Goal: Information Seeking & Learning: Learn about a topic

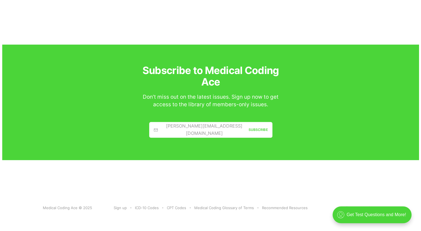
scroll to position [1333, 0]
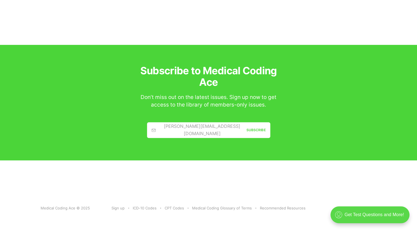
click at [380, 221] on div ".cls-1{fill:none;stroke:currentColor;stroke-linecap:round;stroke-linejoin:round…" at bounding box center [369, 214] width 79 height 17
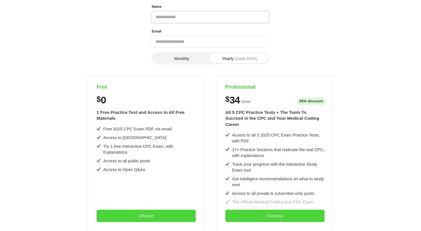
scroll to position [54, 0]
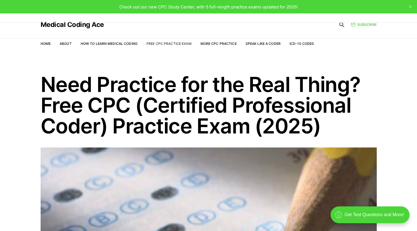
click at [177, 44] on link "Free CPC Practice Exam" at bounding box center [168, 43] width 45 height 4
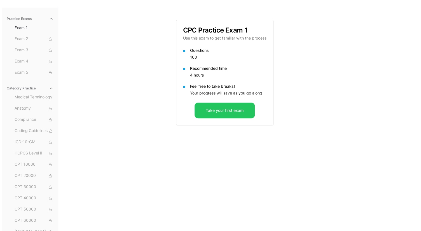
scroll to position [52, 0]
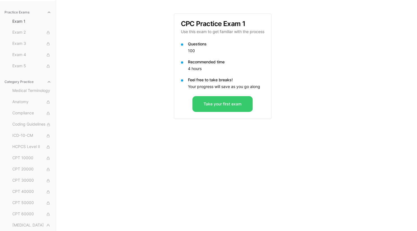
click at [229, 99] on button "Take your first exam" at bounding box center [222, 104] width 60 height 16
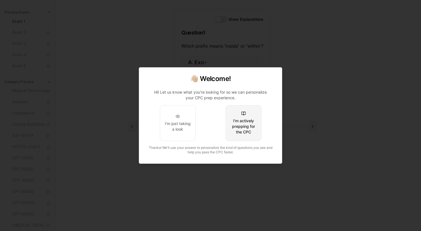
click at [244, 122] on div "I'm actively prepping for the CPC" at bounding box center [243, 126] width 26 height 17
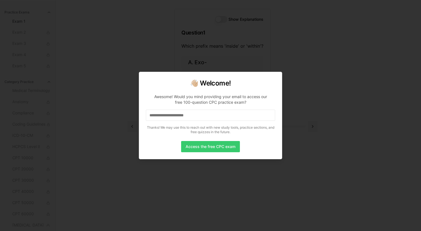
click at [191, 146] on button "Access the free CPC exam" at bounding box center [210, 146] width 59 height 11
click at [190, 148] on button "Access the free CPC exam" at bounding box center [210, 146] width 59 height 11
click at [199, 148] on button "Access the free CPC exam" at bounding box center [210, 146] width 59 height 11
